Goal: Ask a question

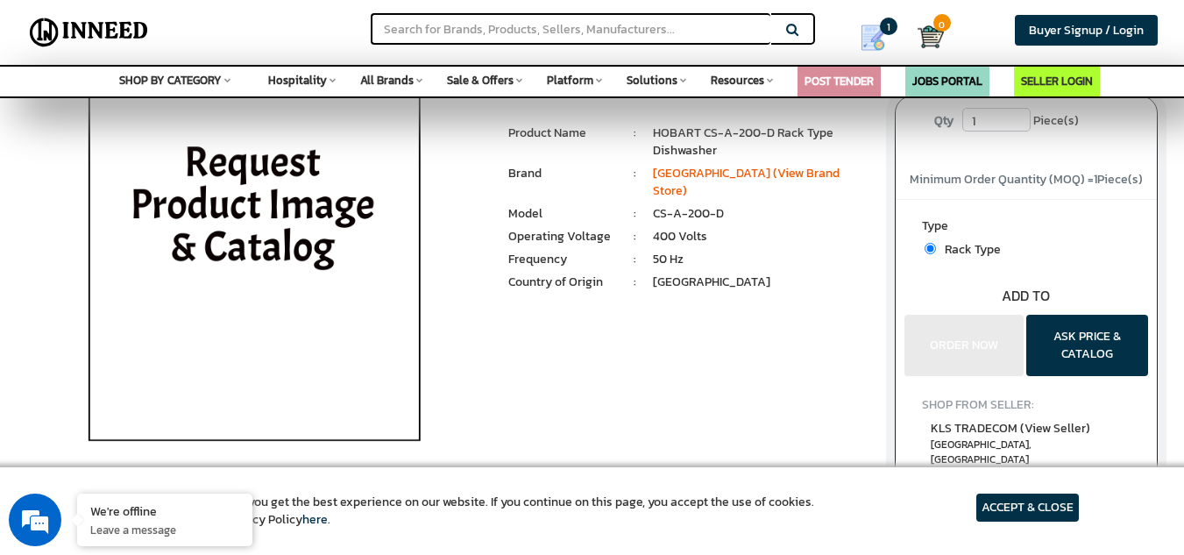
scroll to position [175, 0]
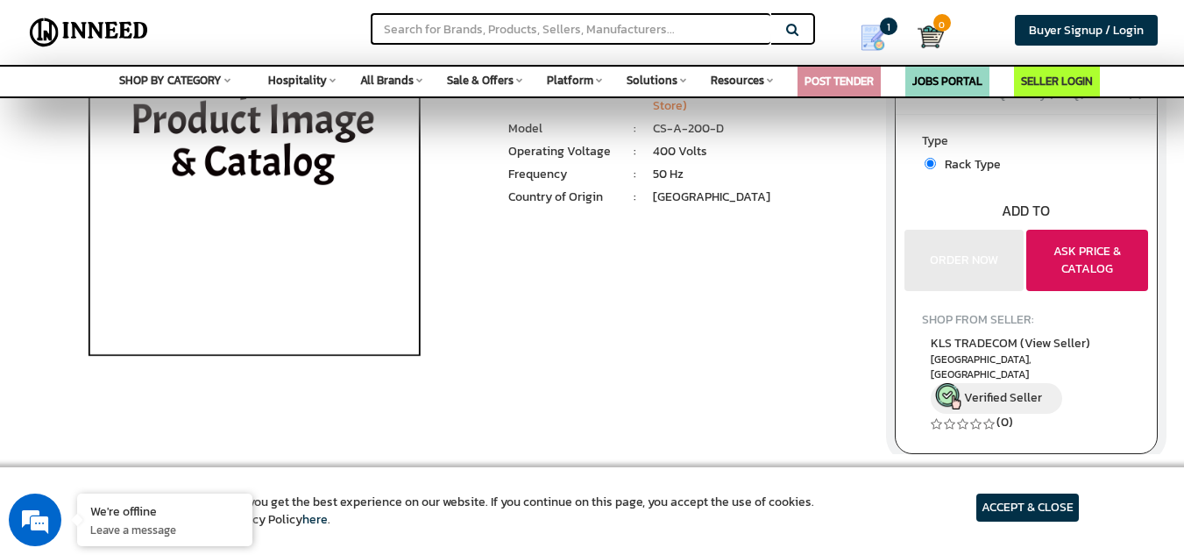
click at [1131, 277] on button "ASK PRICE & CATALOG" at bounding box center [1087, 260] width 122 height 61
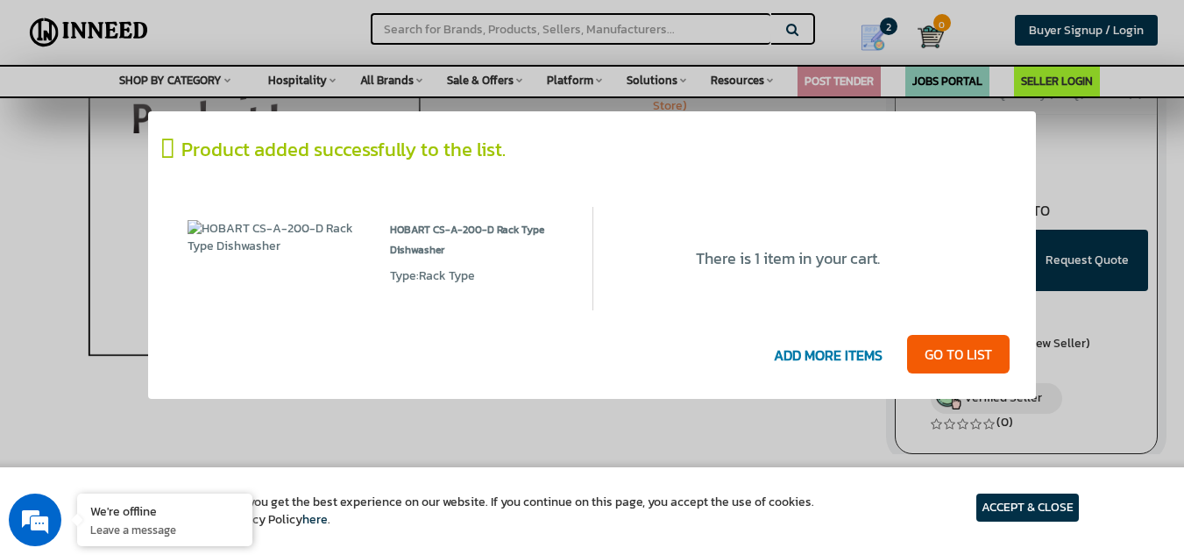
click at [214, 244] on img at bounding box center [276, 237] width 176 height 35
drag, startPoint x: 232, startPoint y: 215, endPoint x: 263, endPoint y: 238, distance: 38.2
click at [232, 217] on div at bounding box center [275, 258] width 202 height 103
click at [433, 250] on span "HOBART CS-A-200-D Rack Type Dishwasher" at bounding box center [478, 243] width 176 height 47
click at [433, 229] on span "HOBART CS-A-200-D Rack Type Dishwasher" at bounding box center [478, 243] width 176 height 47
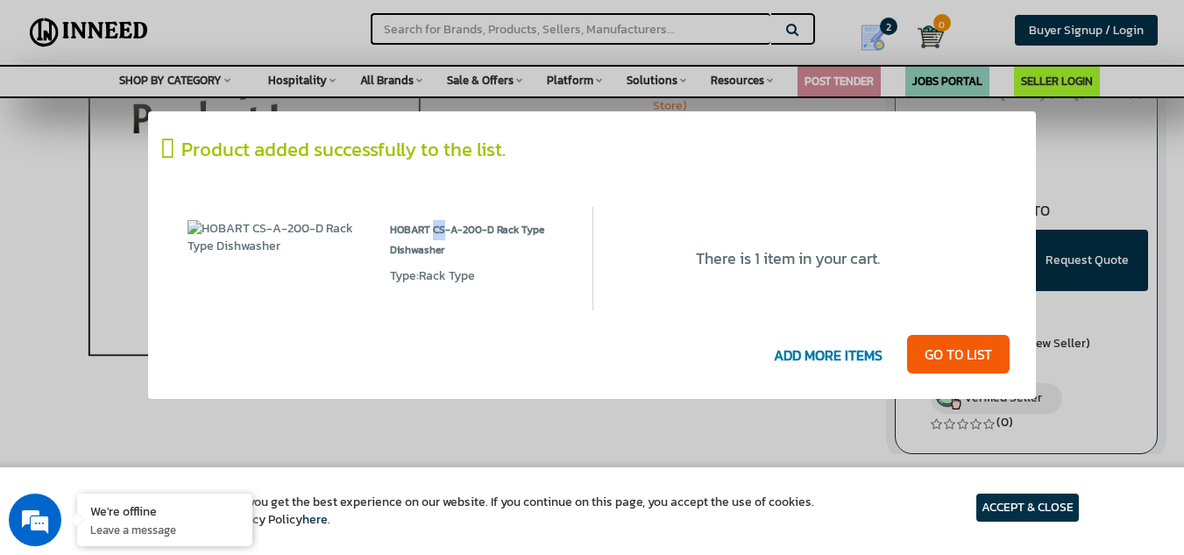
click at [433, 229] on span "HOBART CS-A-200-D Rack Type Dishwasher" at bounding box center [478, 243] width 176 height 47
click at [174, 153] on icon at bounding box center [171, 149] width 20 height 26
click at [103, 345] on div at bounding box center [592, 277] width 1184 height 555
